Goal: Book appointment/travel/reservation

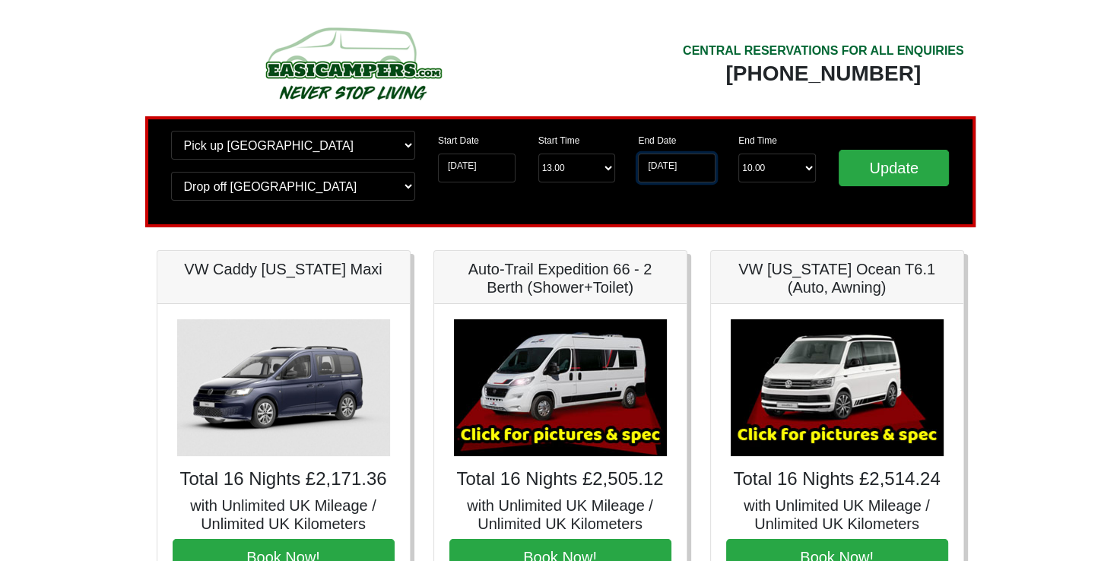
click at [706, 164] on input "[DATE]" at bounding box center [677, 168] width 78 height 29
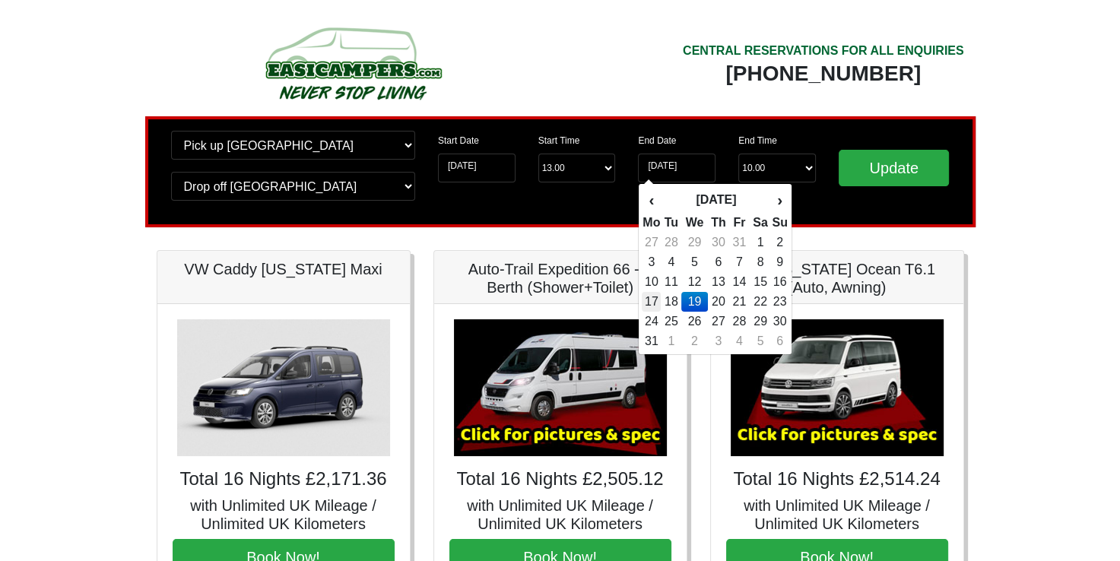
click at [657, 301] on td "17" at bounding box center [651, 302] width 19 height 20
type input "[DATE]"
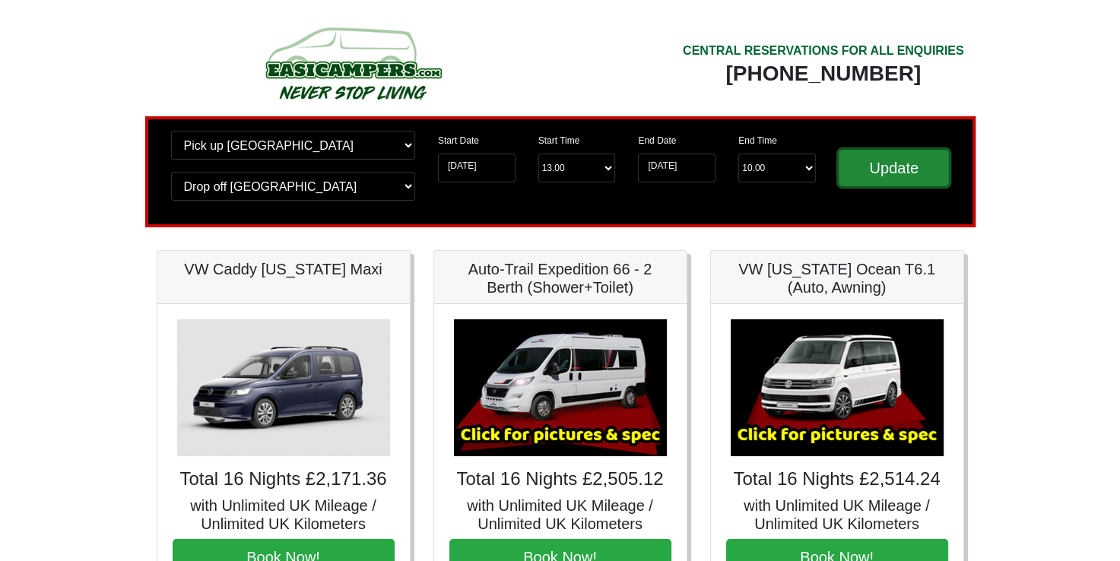
click at [849, 154] on input "Update" at bounding box center [894, 168] width 111 height 37
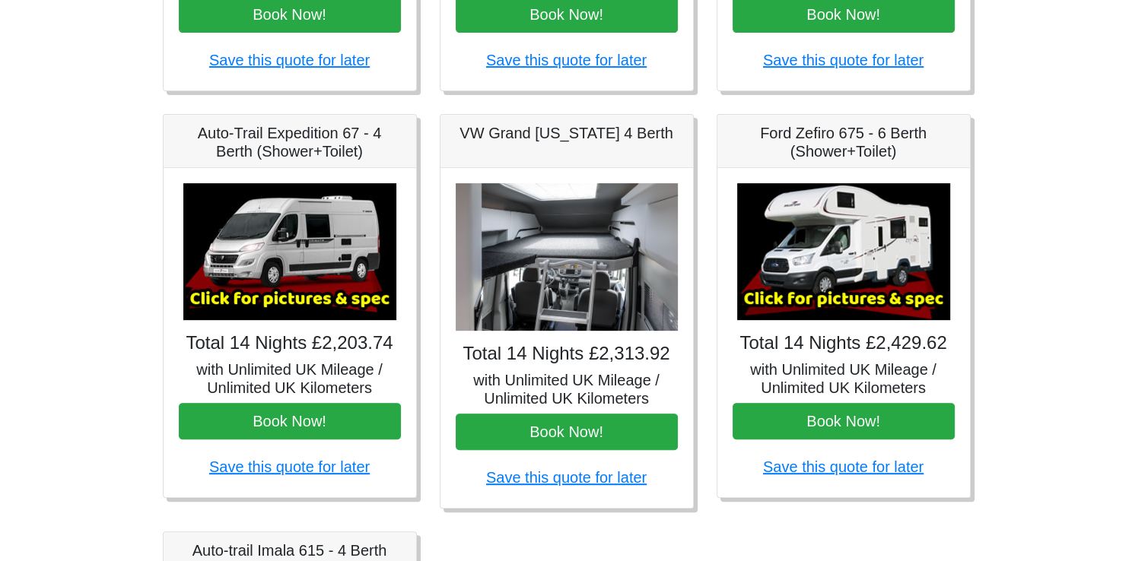
scroll to position [577, 0]
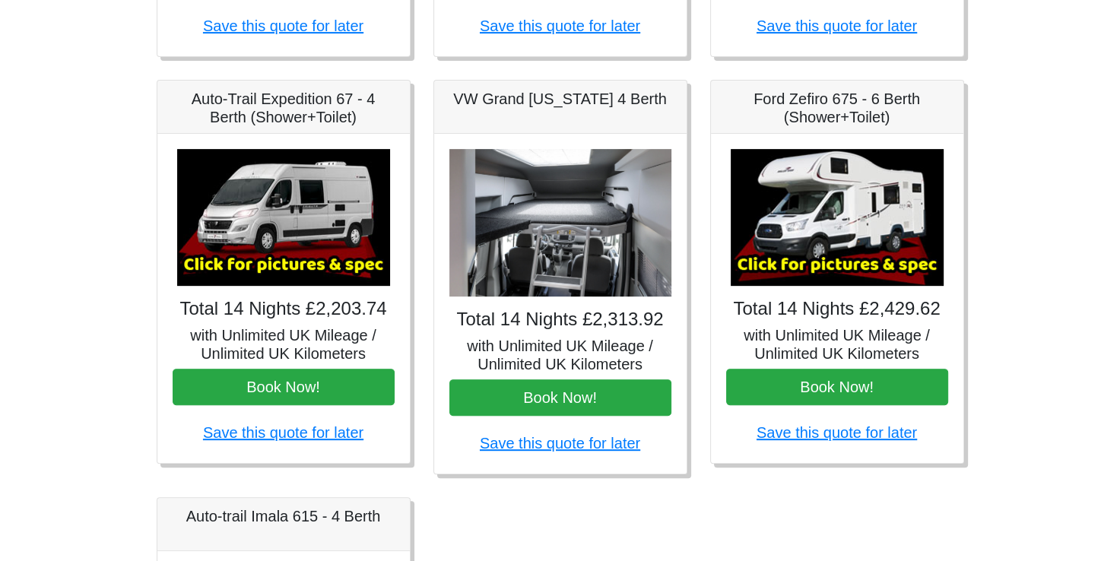
click at [850, 199] on img at bounding box center [837, 217] width 213 height 137
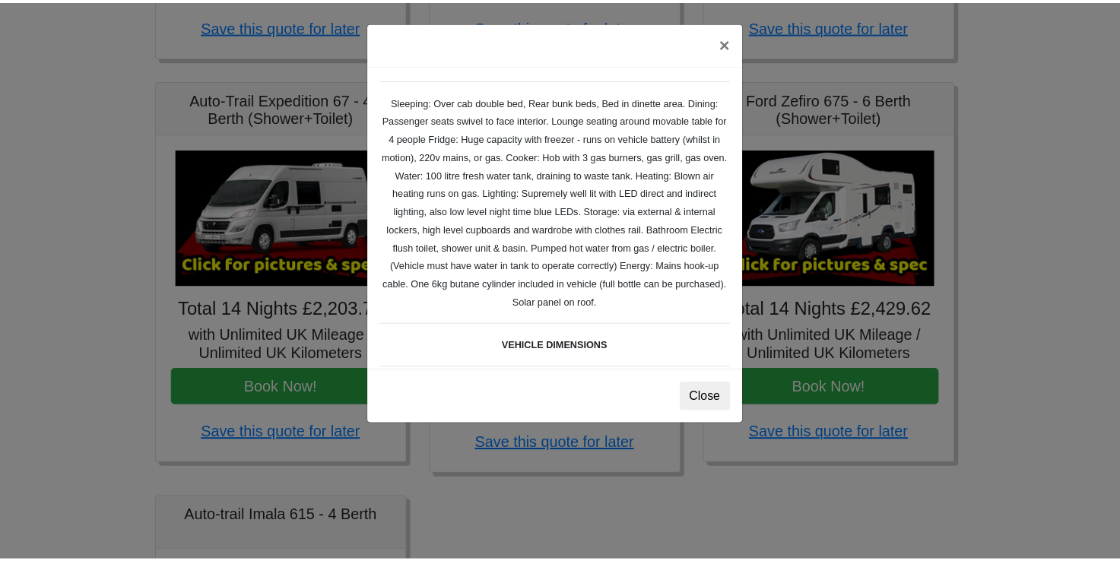
scroll to position [219, 0]
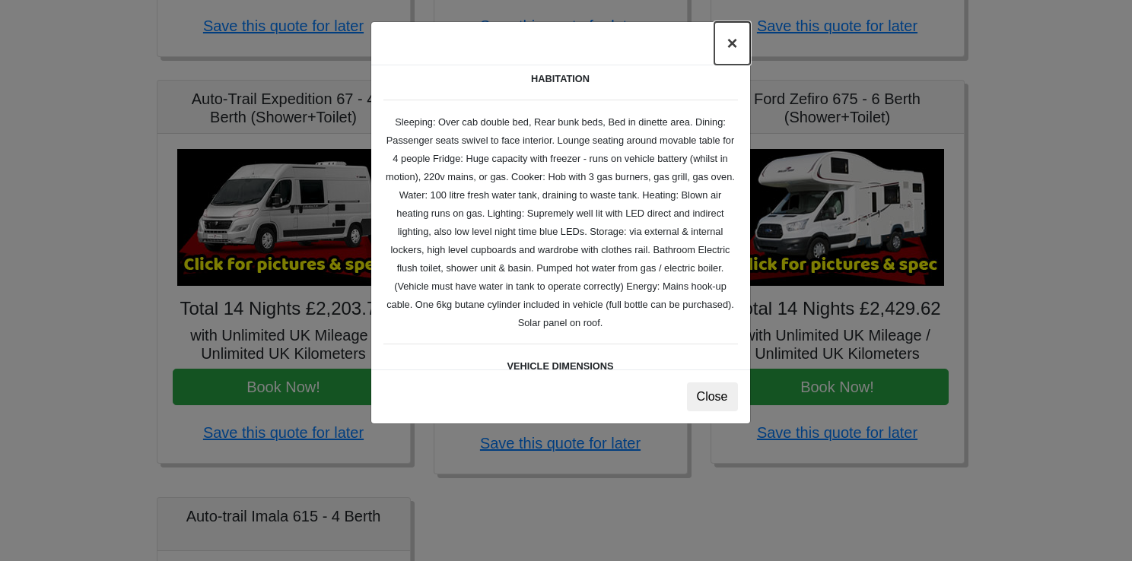
click at [736, 41] on button "×" at bounding box center [731, 43] width 35 height 43
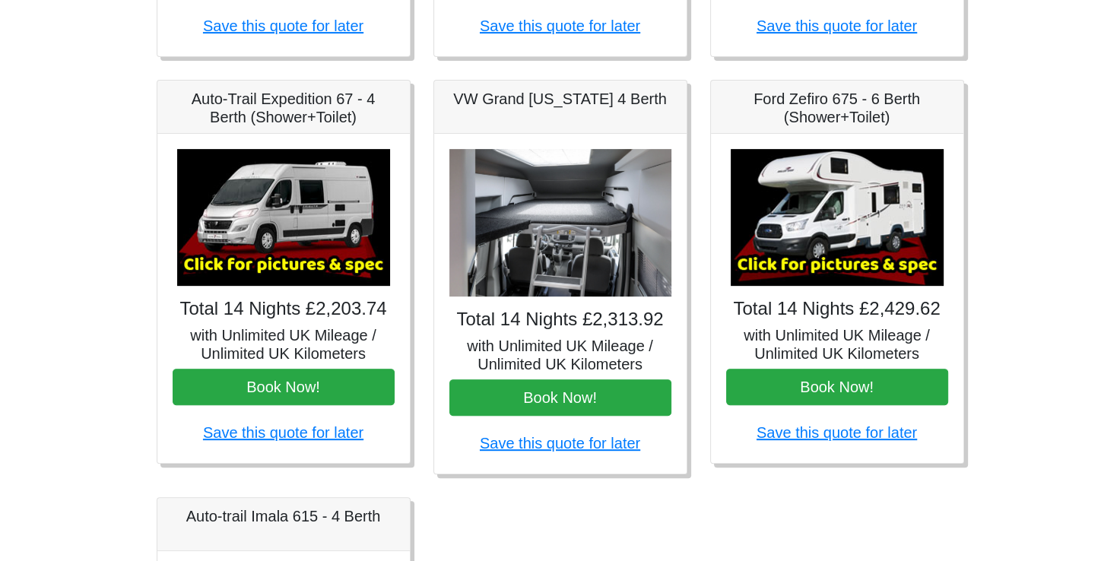
click at [575, 267] on img at bounding box center [561, 223] width 222 height 148
click at [583, 210] on img at bounding box center [561, 223] width 222 height 148
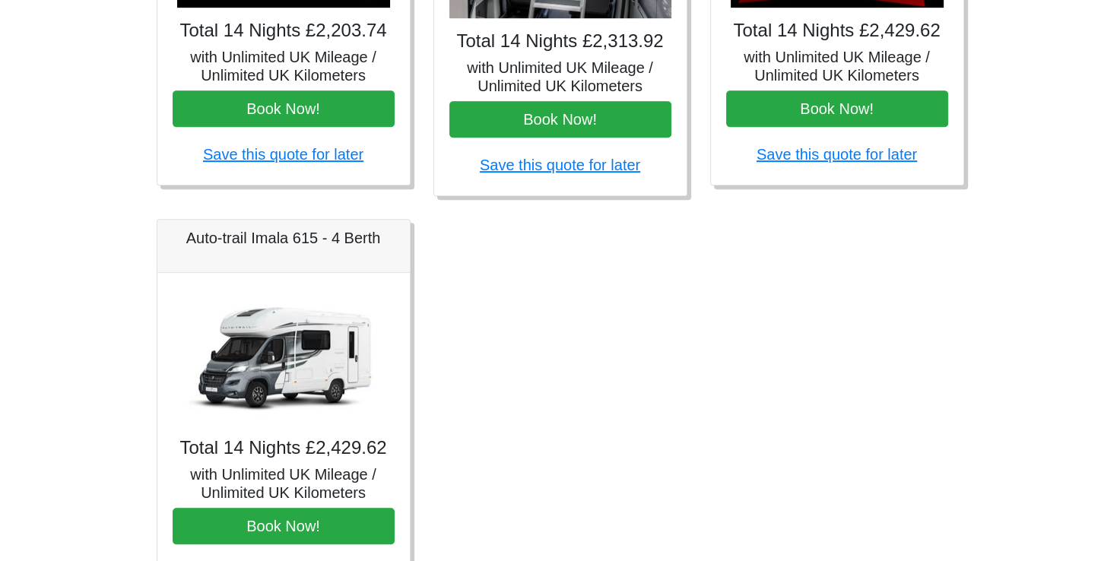
scroll to position [894, 0]
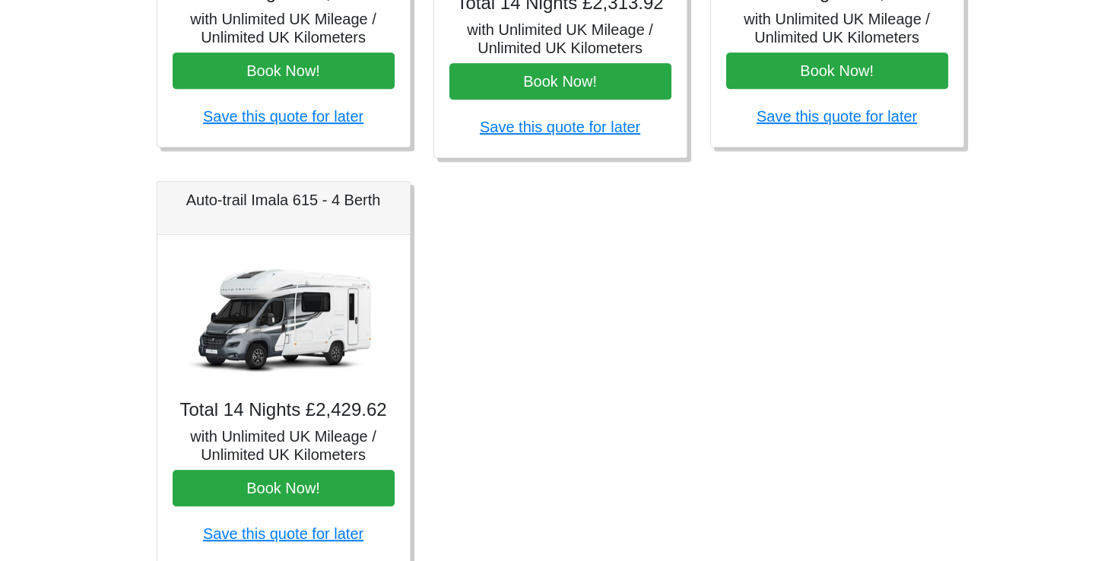
click at [281, 345] on img at bounding box center [283, 318] width 213 height 137
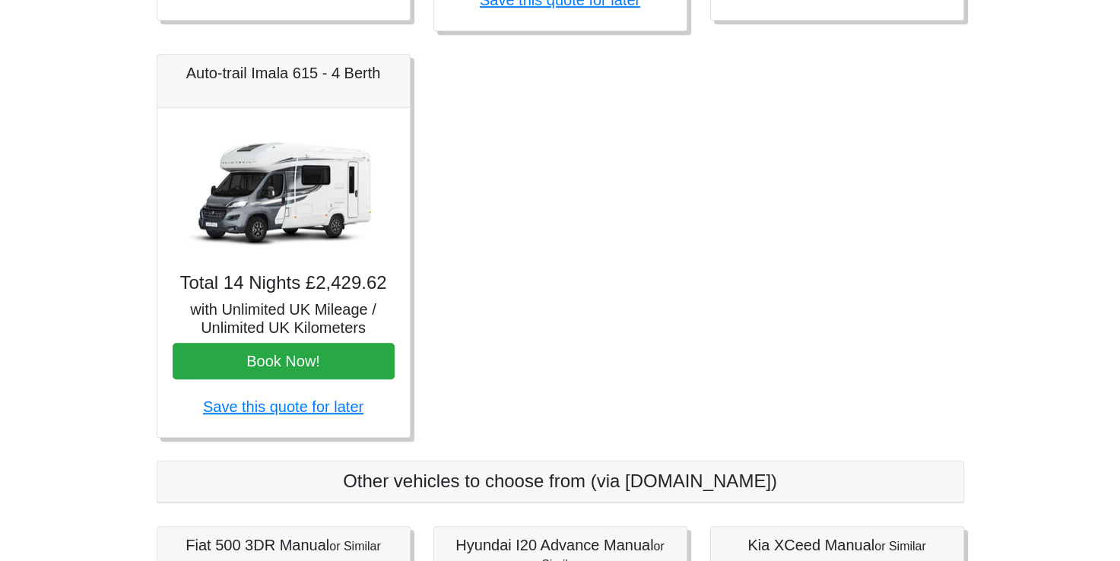
scroll to position [1126, 0]
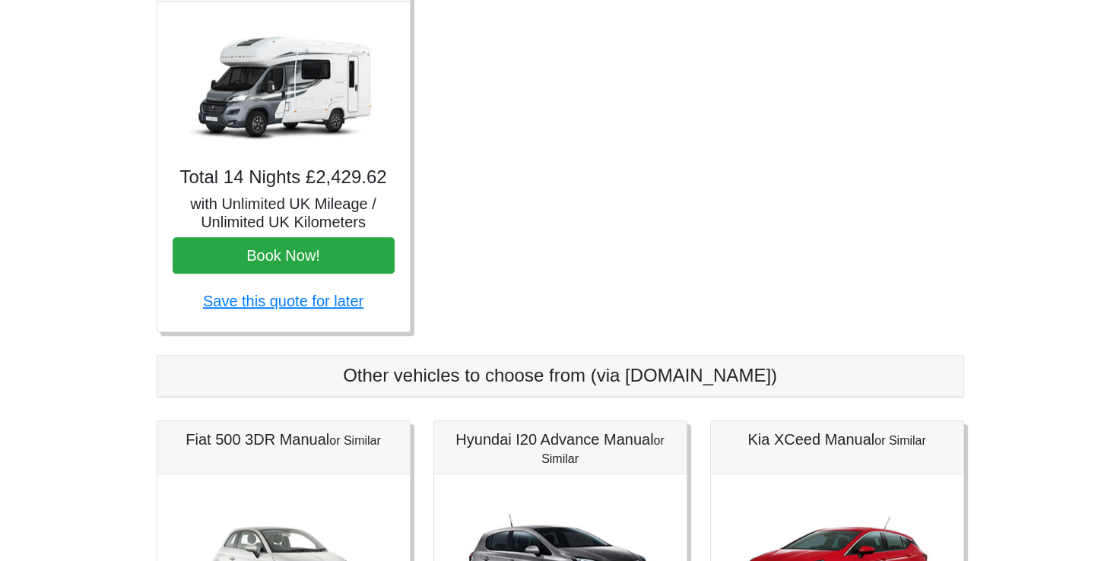
click at [319, 101] on img at bounding box center [283, 85] width 213 height 137
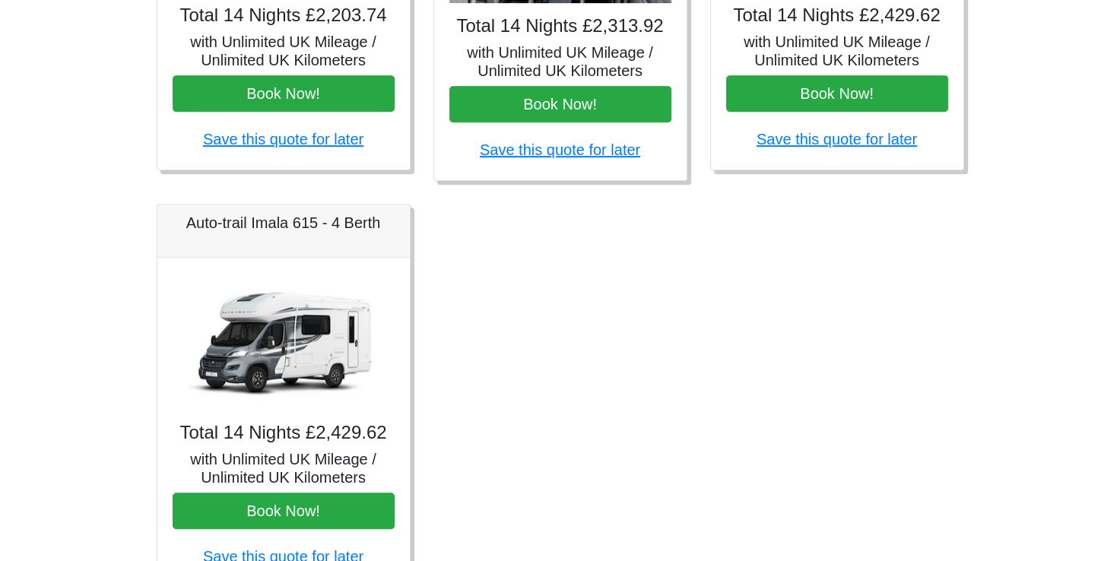
scroll to position [814, 0]
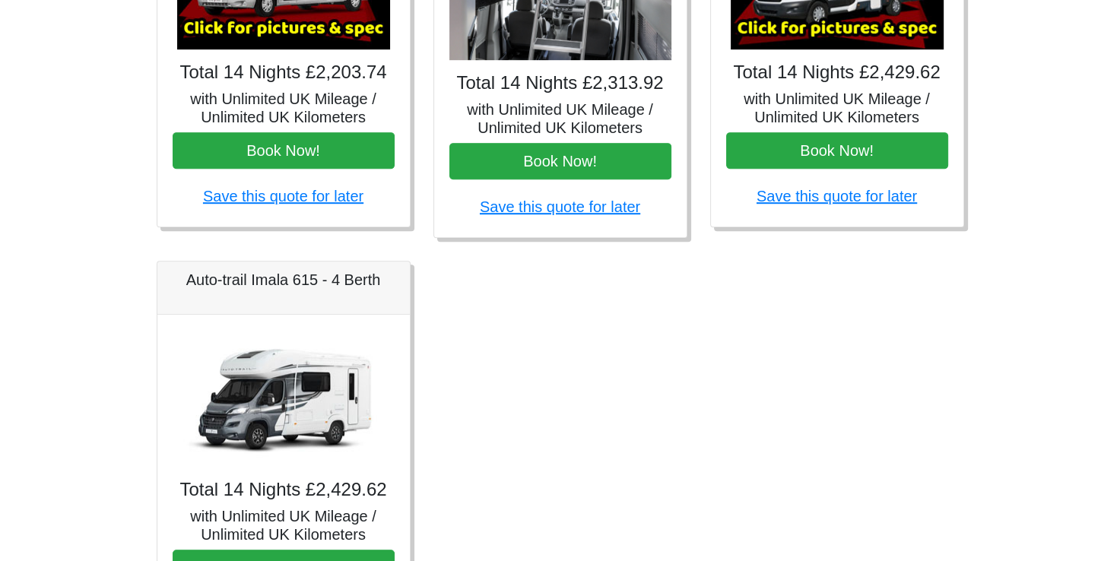
click at [320, 389] on img at bounding box center [283, 398] width 213 height 137
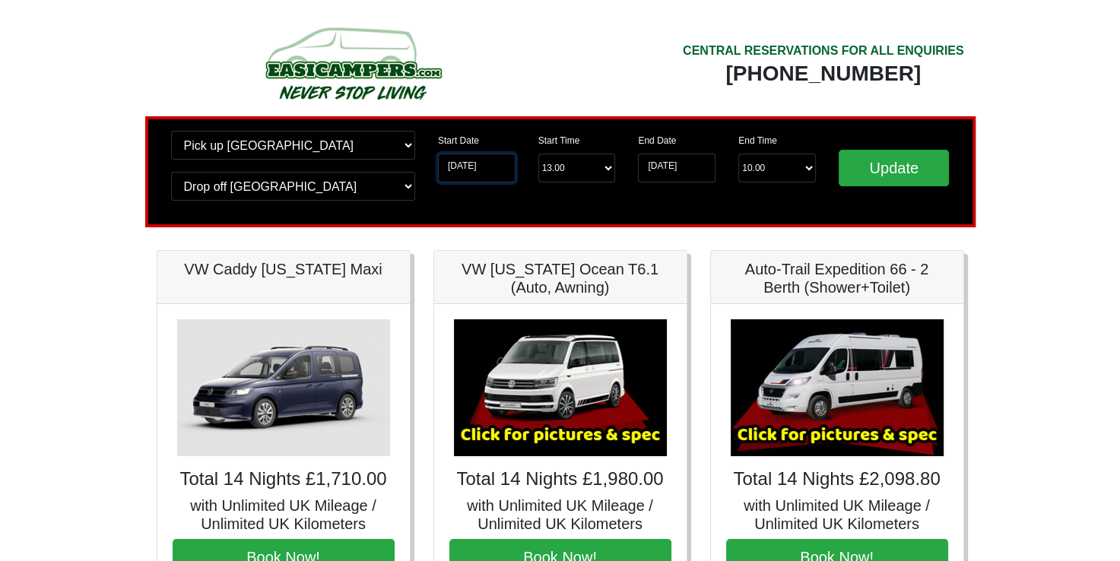
click at [493, 163] on input "[DATE]" at bounding box center [477, 168] width 78 height 29
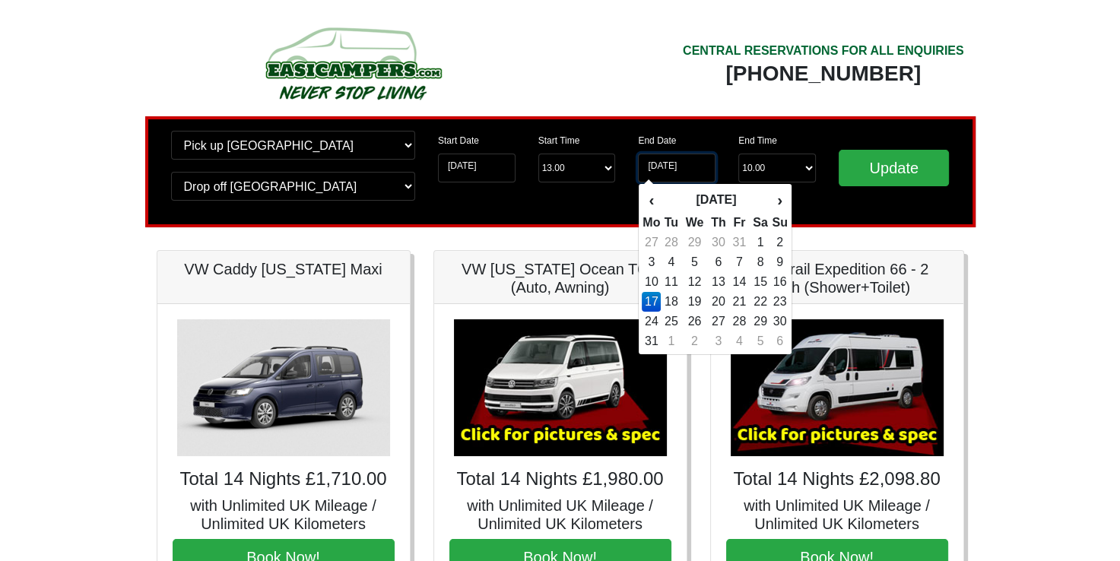
click at [682, 168] on input "[DATE]" at bounding box center [677, 168] width 78 height 29
click at [671, 284] on td "11" at bounding box center [671, 282] width 21 height 20
type input "11-08-2026"
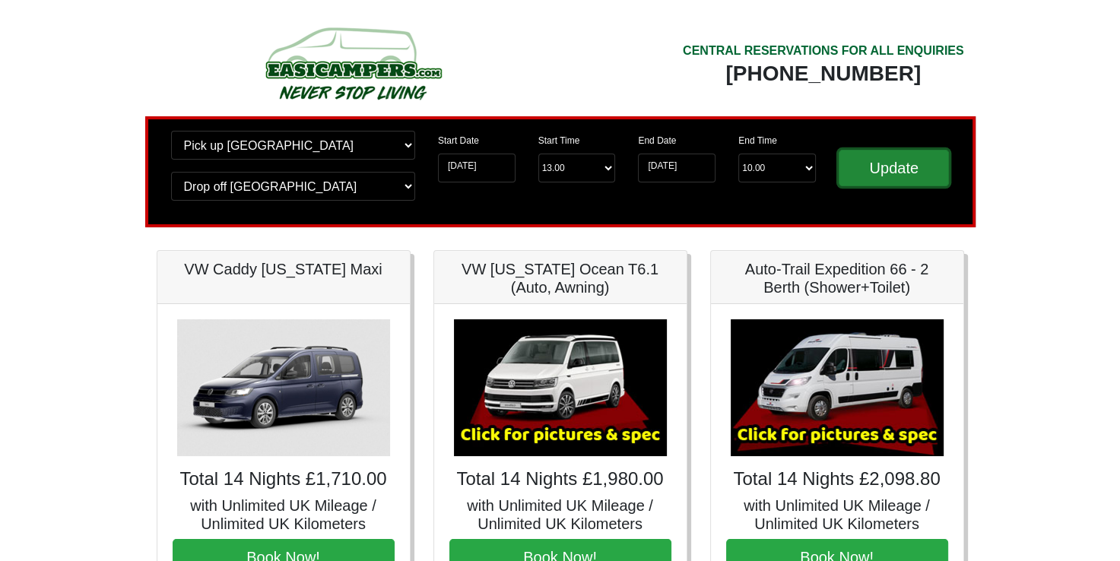
click at [867, 173] on input "Update" at bounding box center [894, 168] width 111 height 37
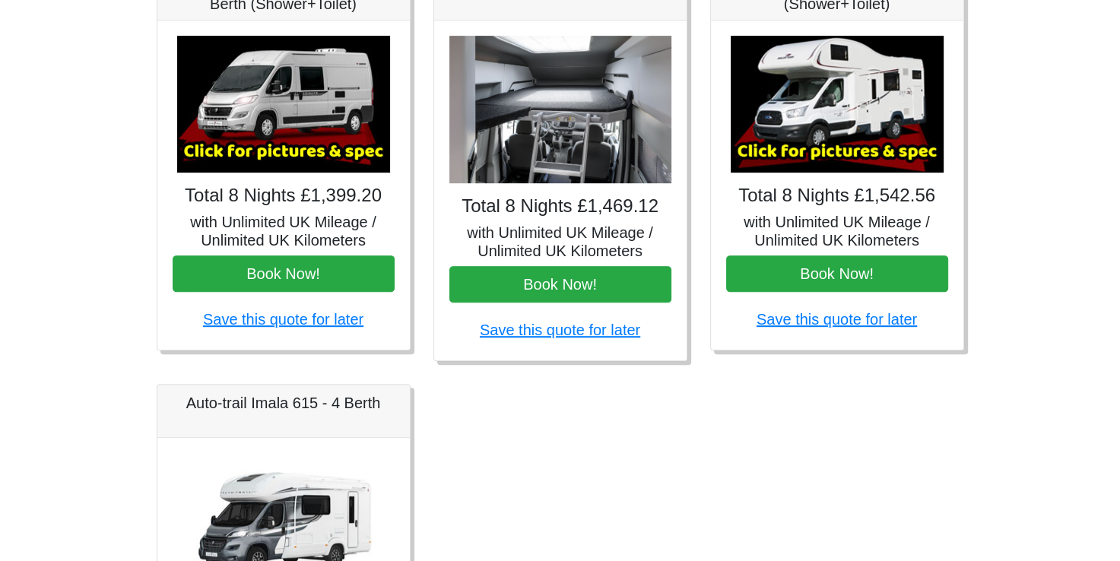
scroll to position [721, 0]
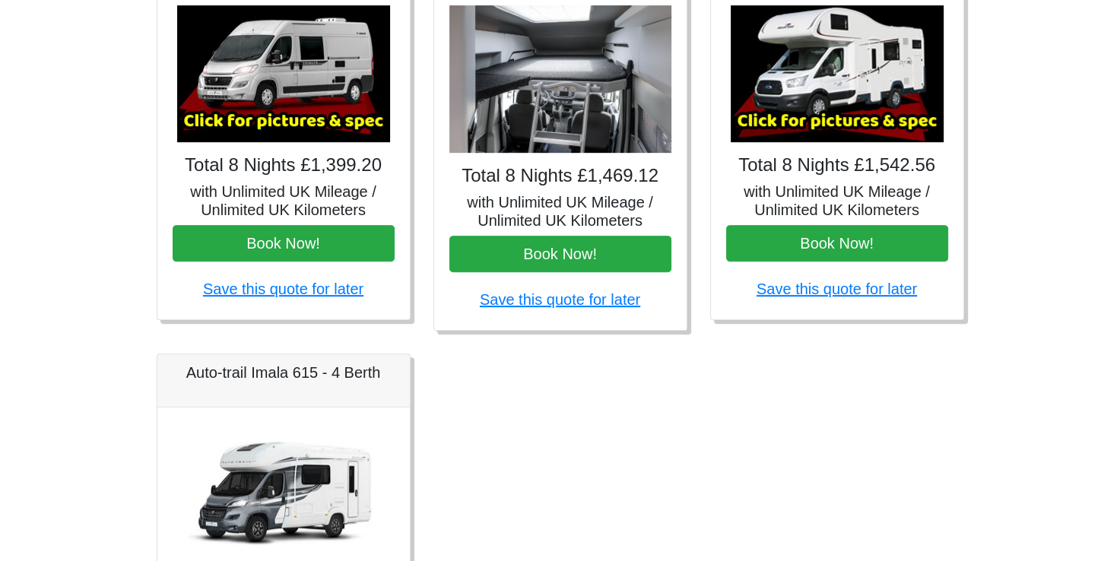
click at [278, 468] on img at bounding box center [283, 491] width 213 height 137
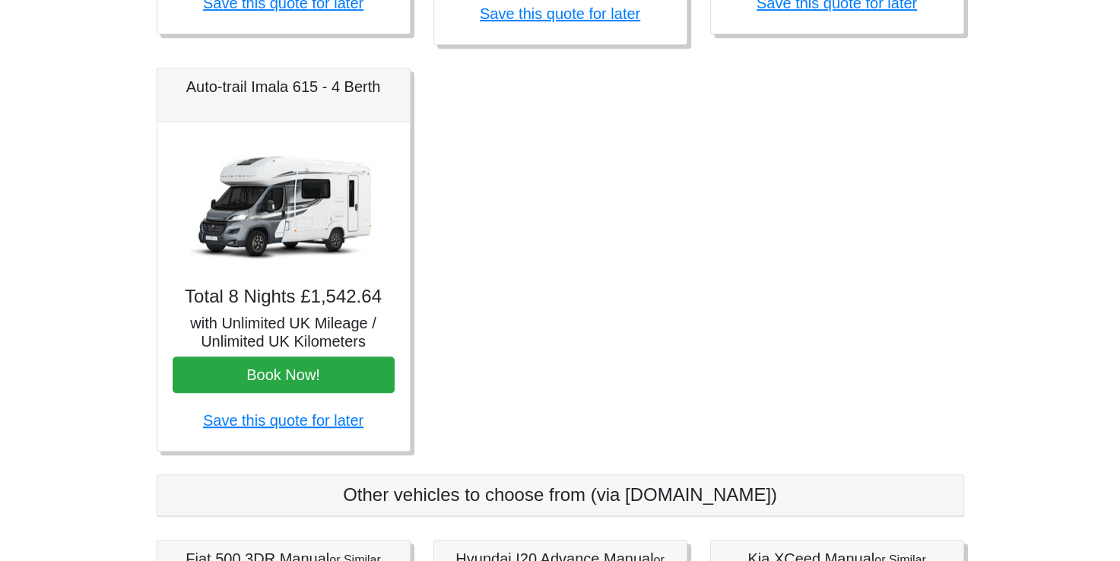
scroll to position [1022, 0]
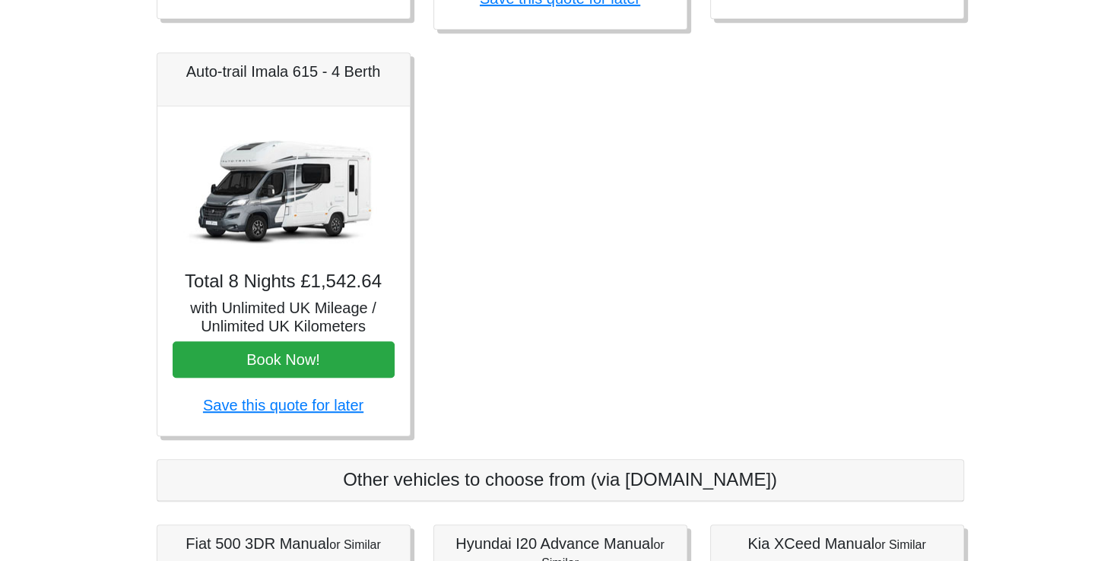
click at [327, 195] on img at bounding box center [283, 190] width 213 height 137
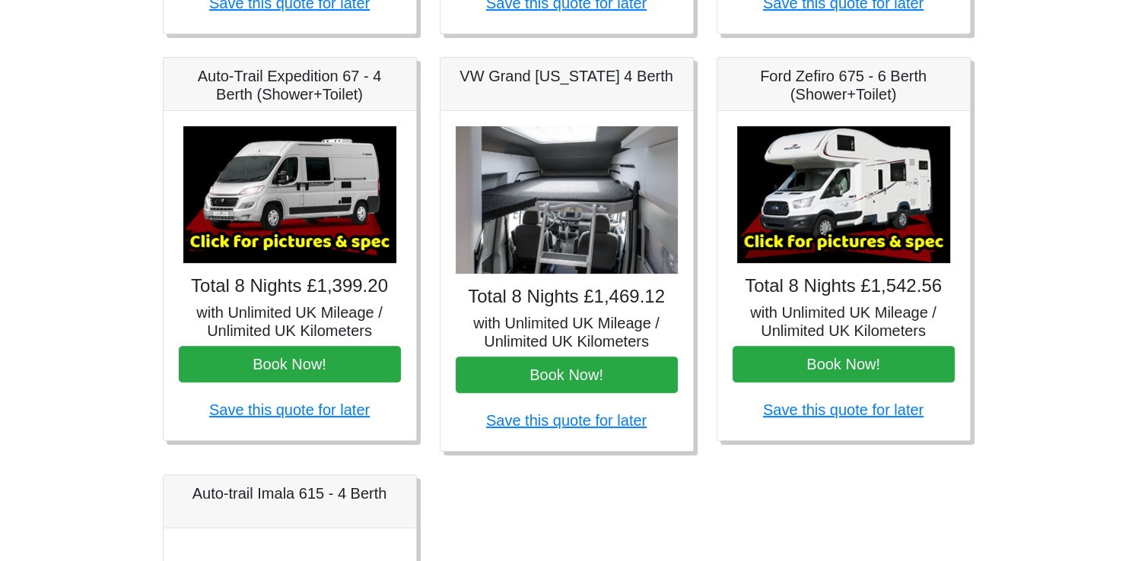
scroll to position [593, 0]
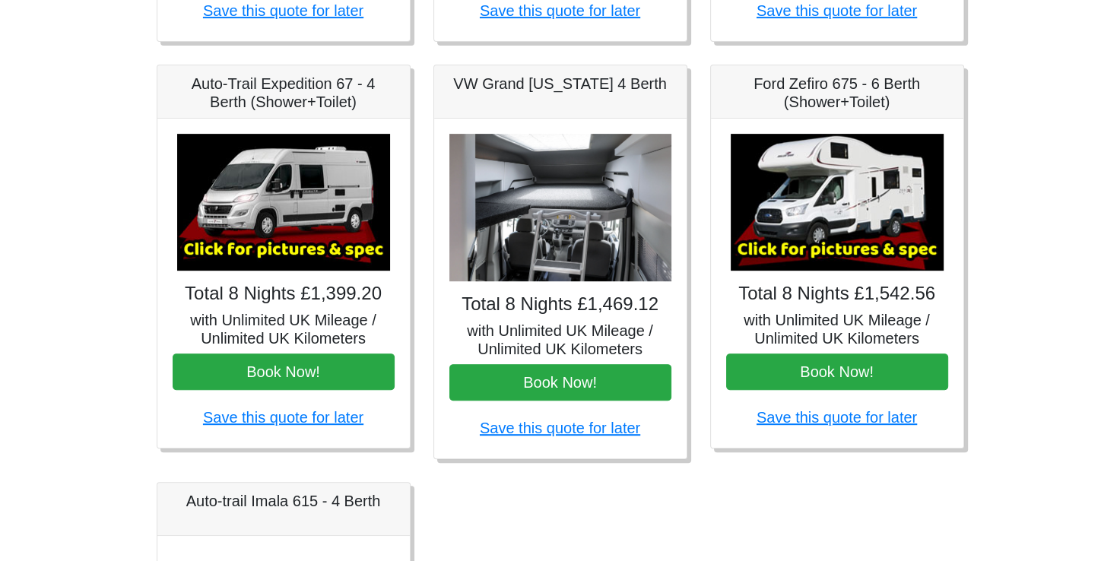
click at [316, 226] on img at bounding box center [283, 202] width 213 height 137
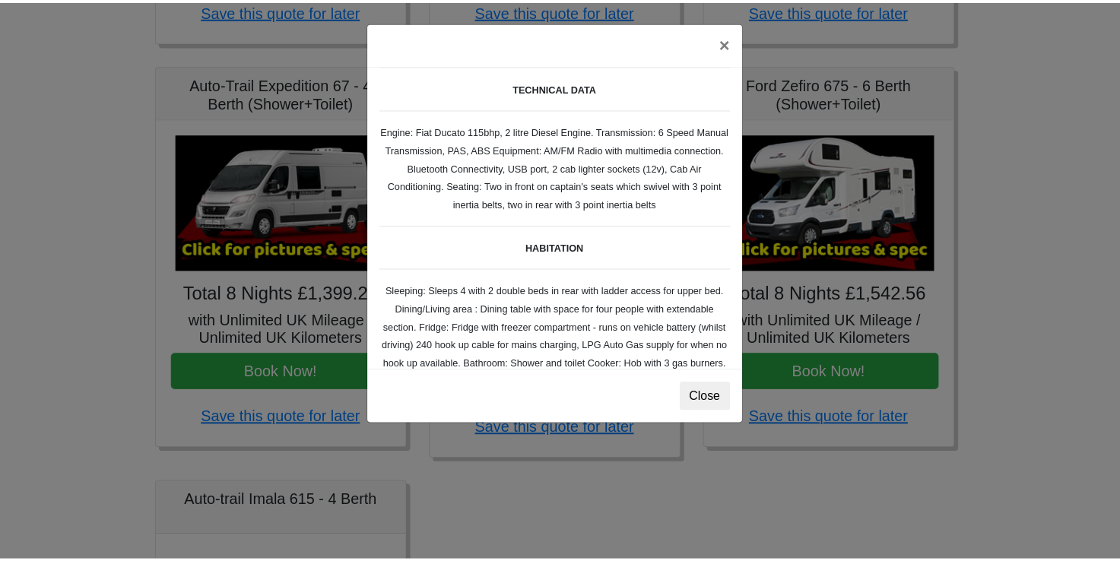
scroll to position [0, 0]
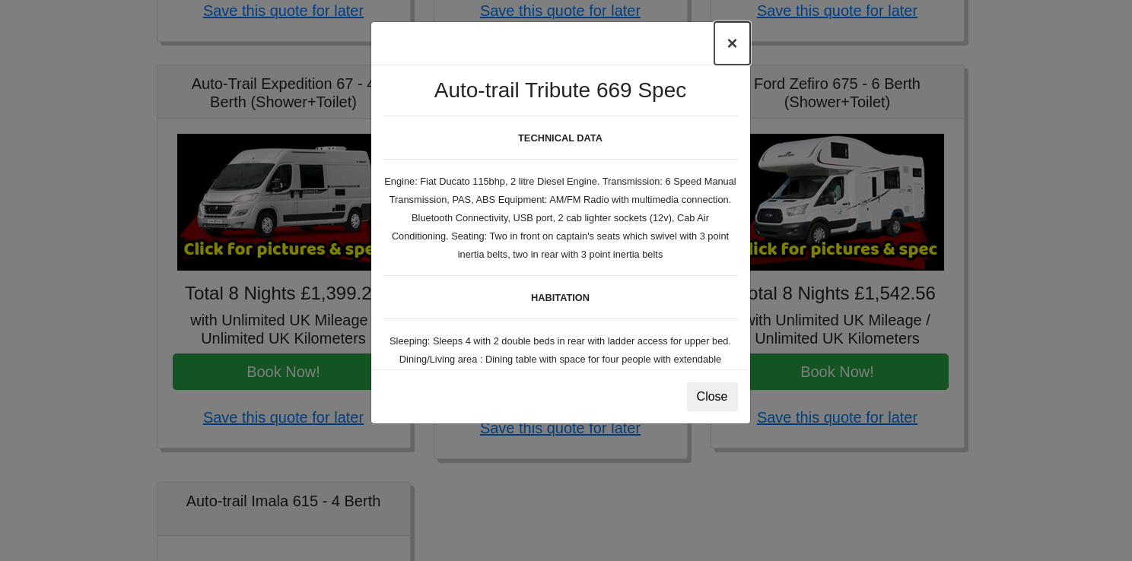
click at [732, 49] on button "×" at bounding box center [731, 43] width 35 height 43
